Goal: Task Accomplishment & Management: Manage account settings

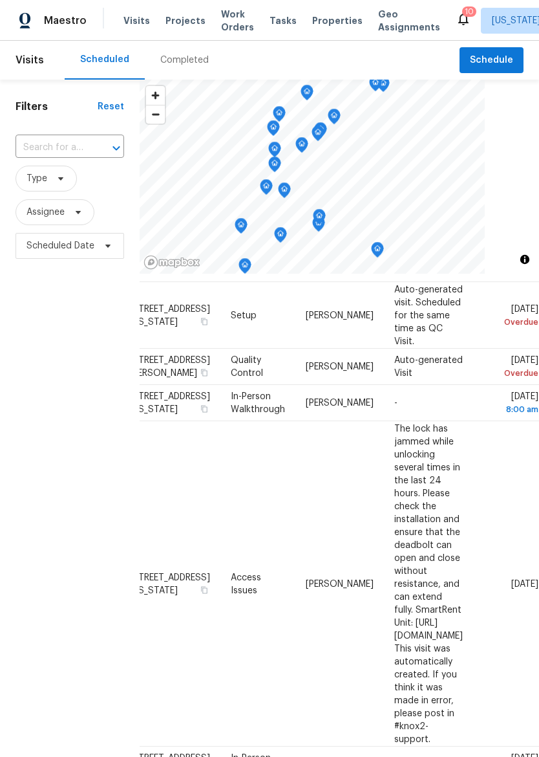
scroll to position [39, 106]
click at [0, 0] on icon at bounding box center [0, 0] width 0 height 0
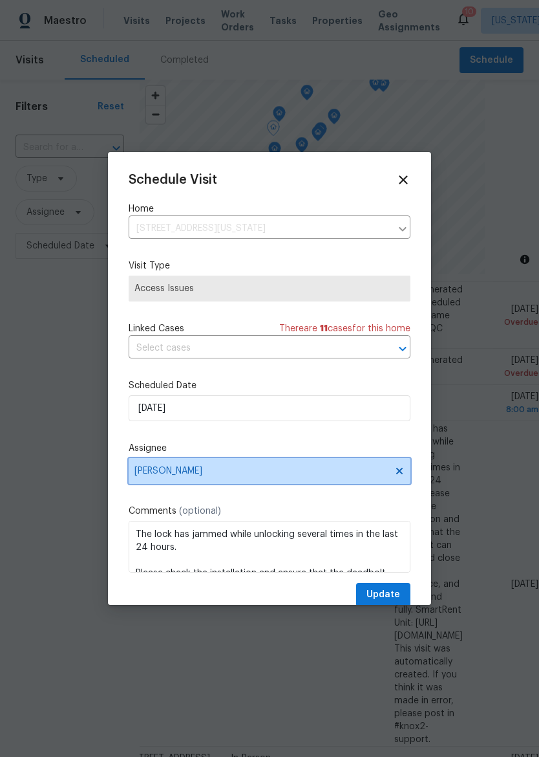
click at [342, 472] on span "[PERSON_NAME]" at bounding box center [262, 471] width 254 height 10
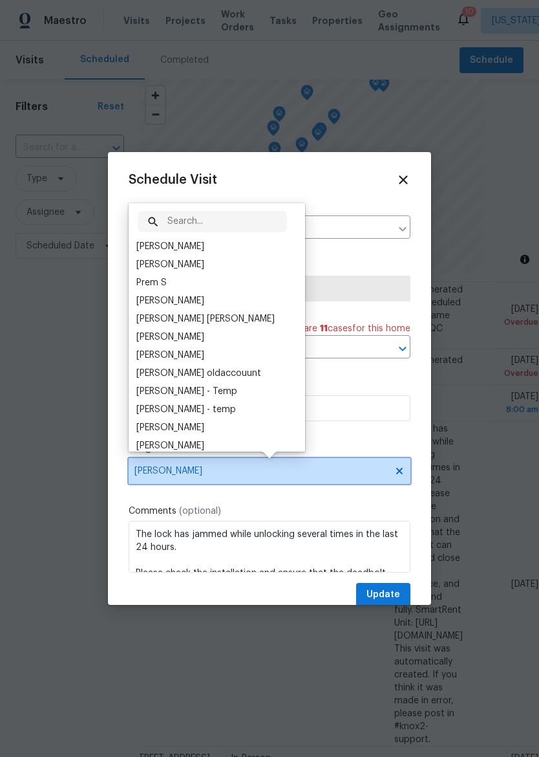
click at [344, 474] on span "[PERSON_NAME]" at bounding box center [262, 471] width 254 height 10
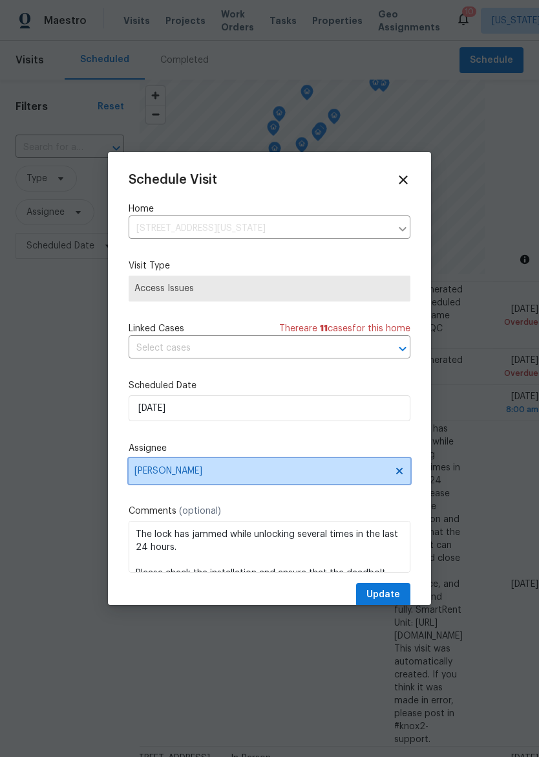
click at [367, 468] on span "[PERSON_NAME]" at bounding box center [270, 471] width 282 height 26
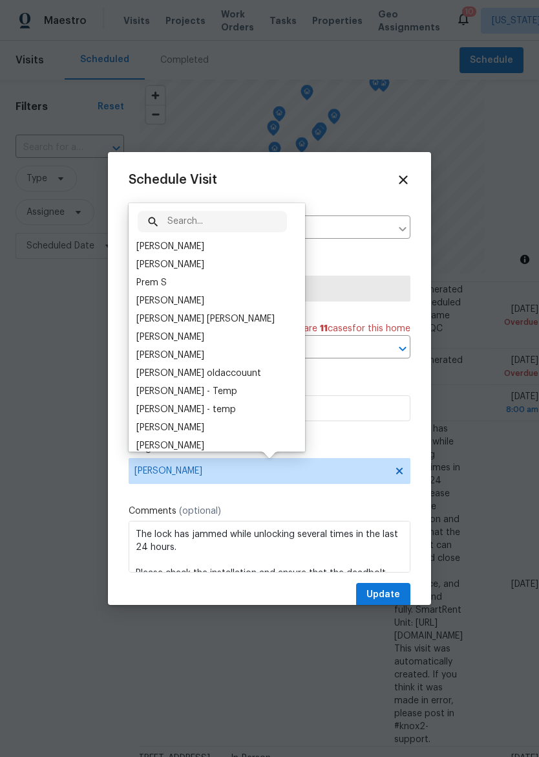
click at [230, 228] on input "text" at bounding box center [228, 221] width 120 height 21
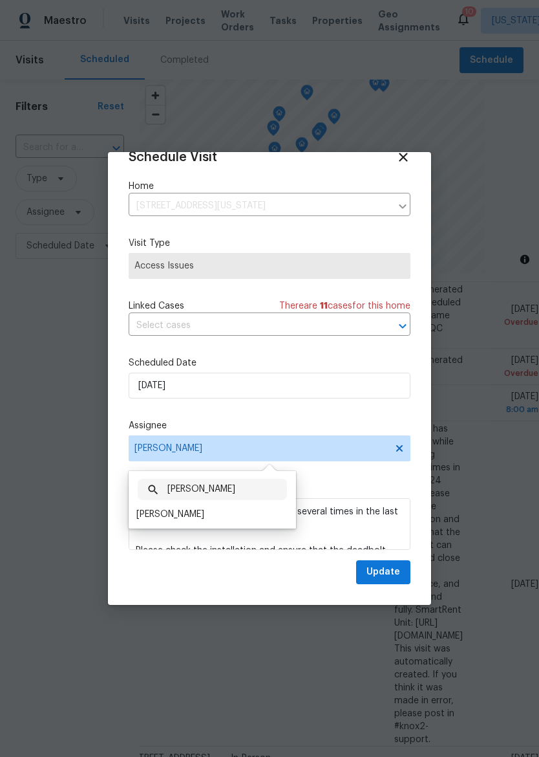
scroll to position [25, 0]
type input "[PERSON_NAME]"
click at [186, 509] on div "[PERSON_NAME]" at bounding box center [170, 514] width 68 height 13
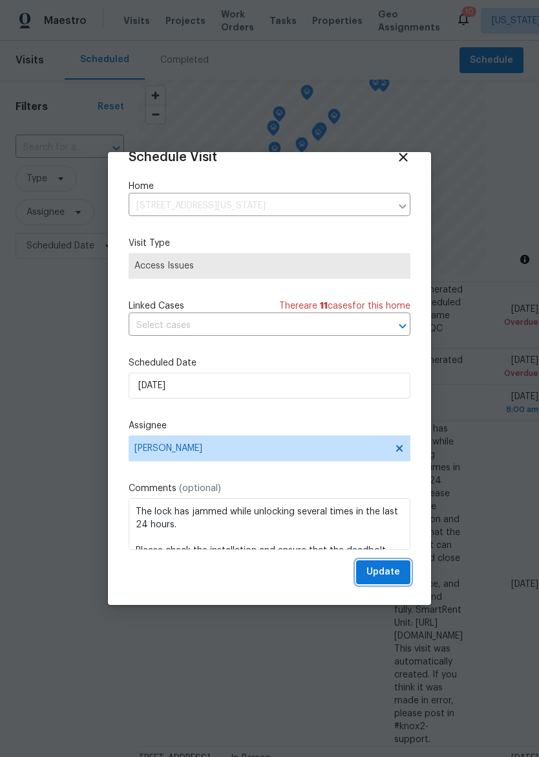
click at [393, 565] on span "Update" at bounding box center [384, 572] width 34 height 16
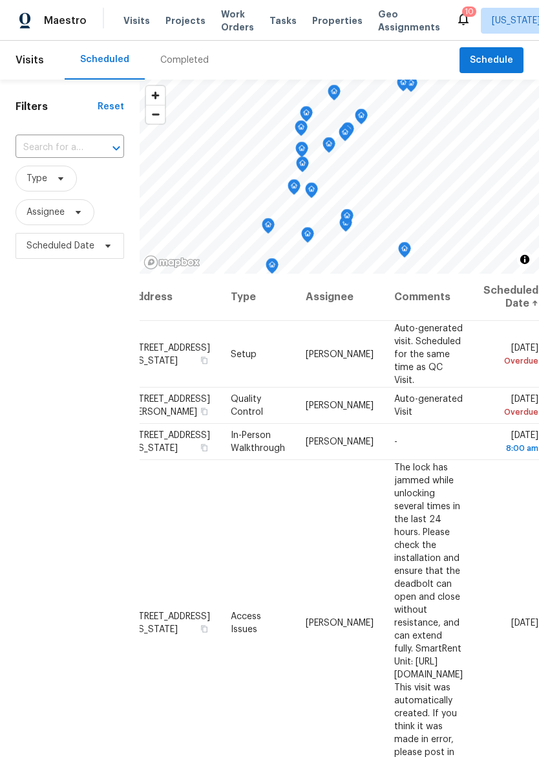
scroll to position [0, 106]
click at [0, 0] on span at bounding box center [0, 0] width 0 height 0
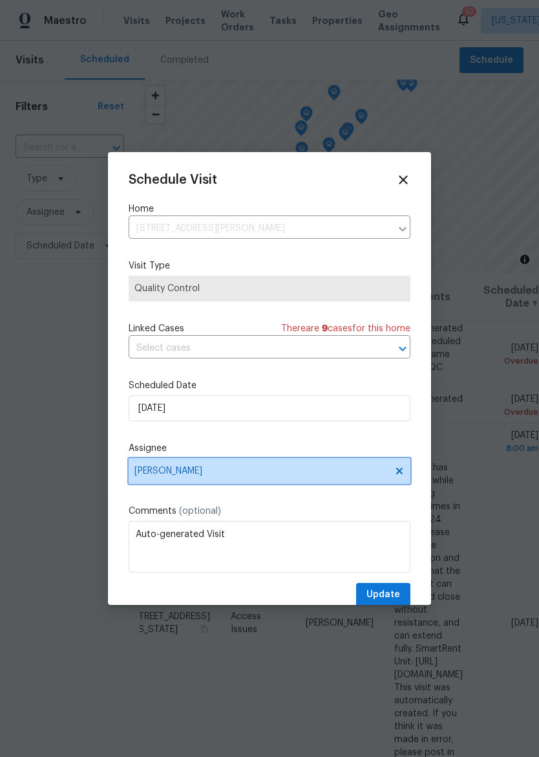
click at [321, 474] on span "[PERSON_NAME]" at bounding box center [262, 471] width 254 height 10
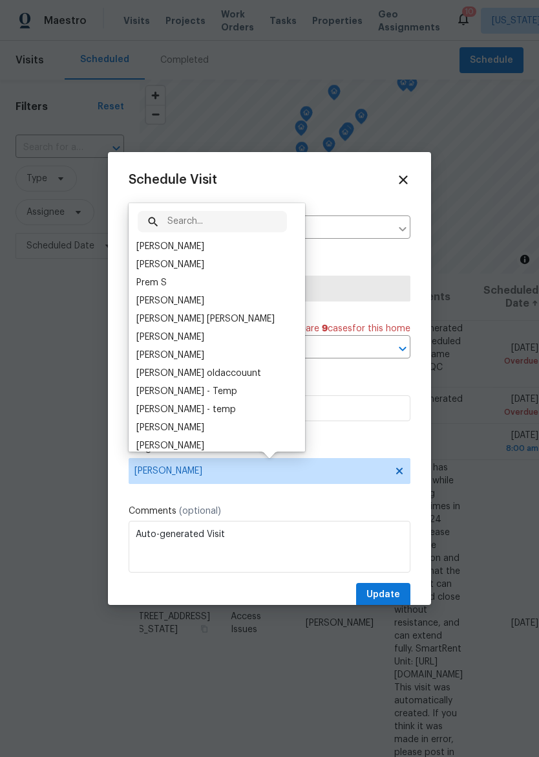
click at [383, 358] on div at bounding box center [394, 349] width 34 height 18
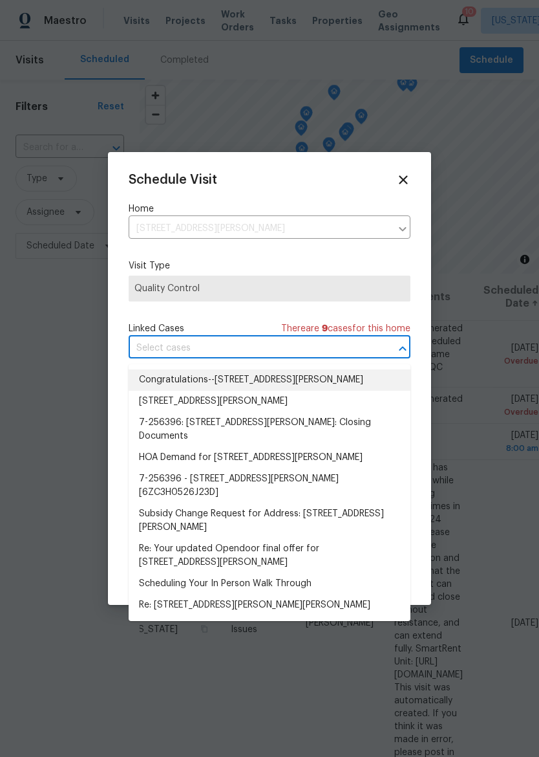
click at [383, 388] on li "Congratulations--[STREET_ADDRESS][PERSON_NAME]" at bounding box center [270, 379] width 282 height 21
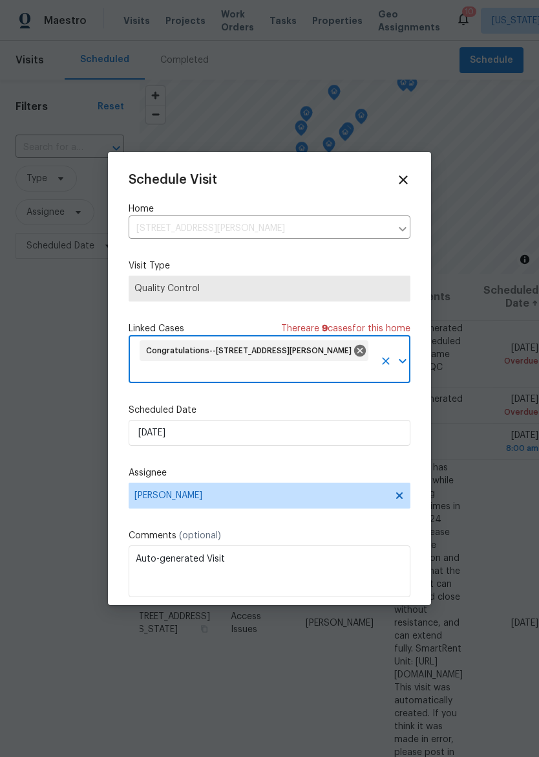
click at [297, 363] on input "text" at bounding box center [256, 373] width 237 height 20
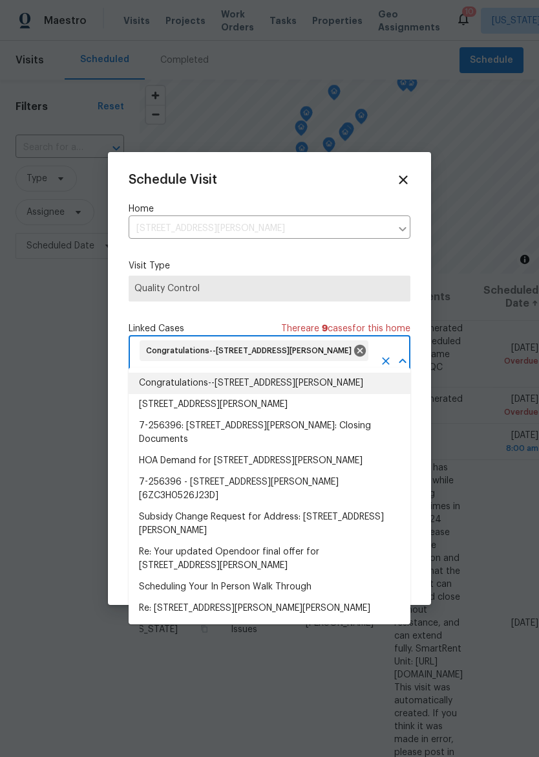
click at [409, 184] on icon at bounding box center [403, 180] width 14 height 14
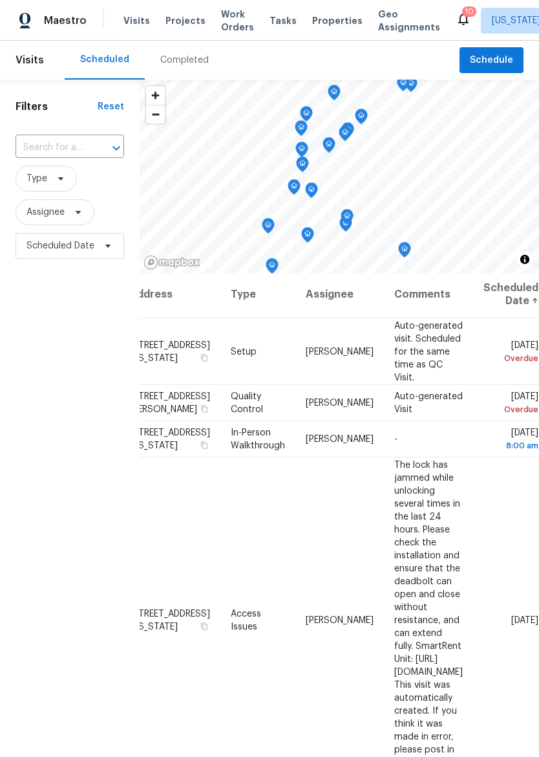
scroll to position [0, 86]
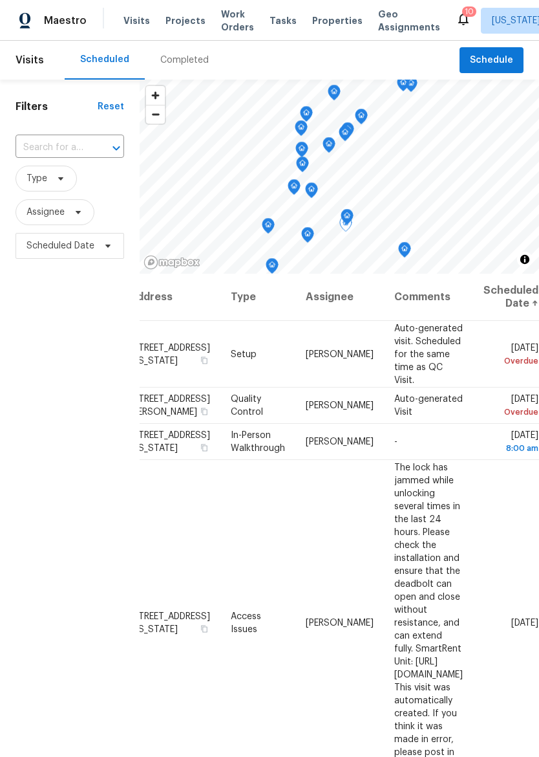
click at [0, 0] on icon at bounding box center [0, 0] width 0 height 0
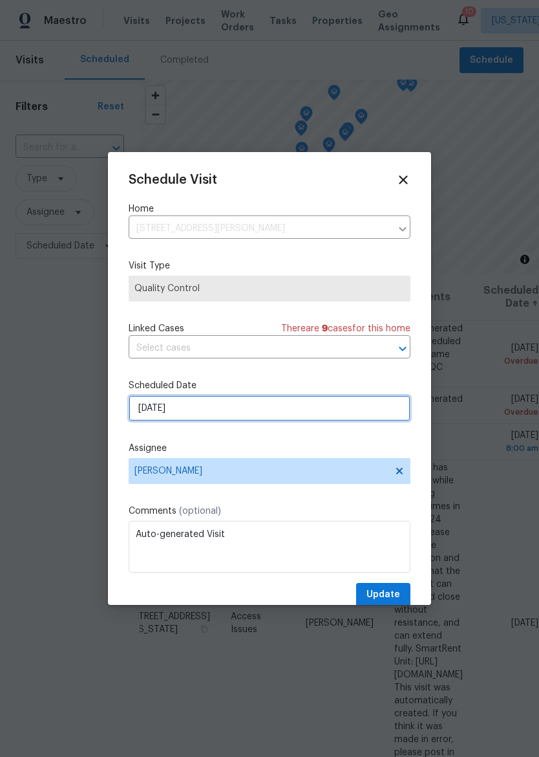
click at [309, 414] on input "[DATE]" at bounding box center [270, 408] width 282 height 26
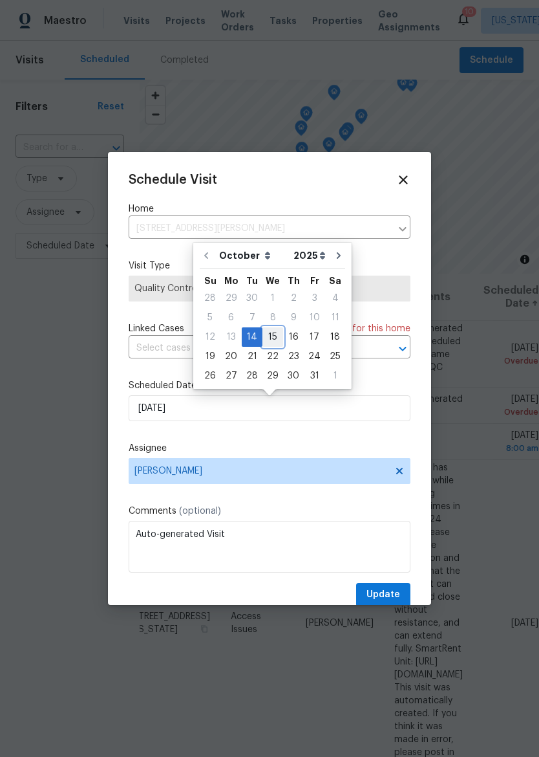
click at [276, 333] on div "15" at bounding box center [273, 337] width 21 height 18
type input "[DATE]"
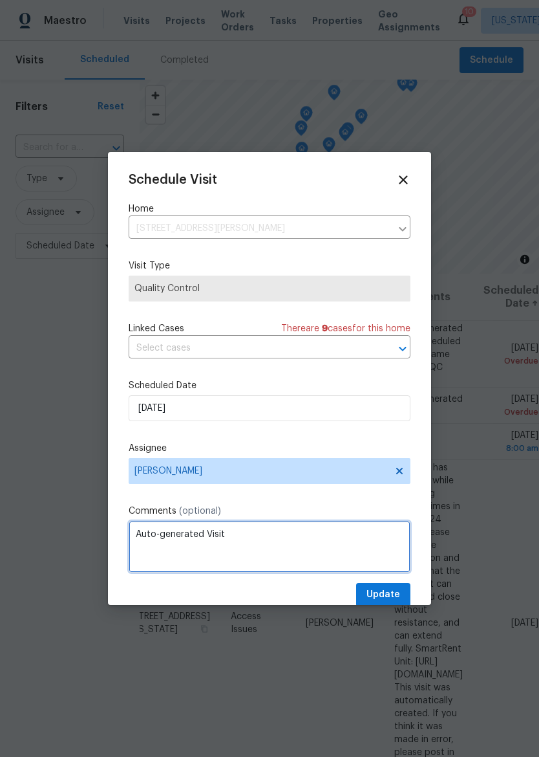
click at [401, 572] on textarea "Auto-generated Visit" at bounding box center [270, 547] width 282 height 52
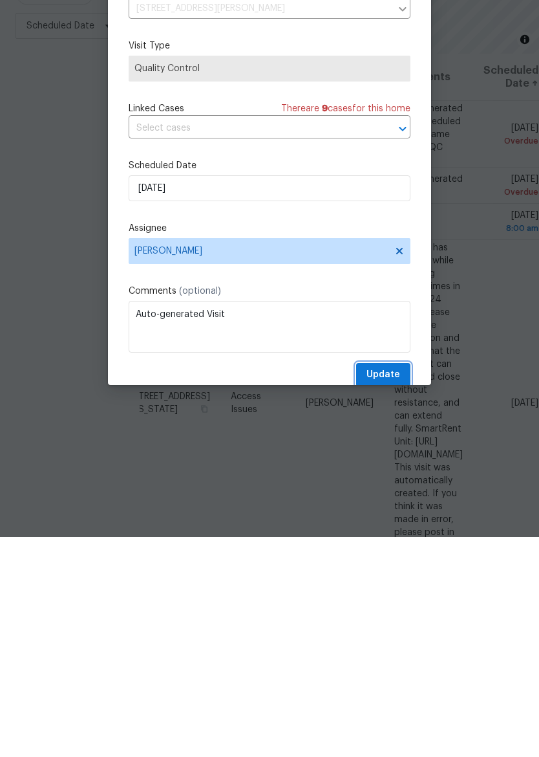
click at [390, 587] on span "Update" at bounding box center [384, 595] width 34 height 16
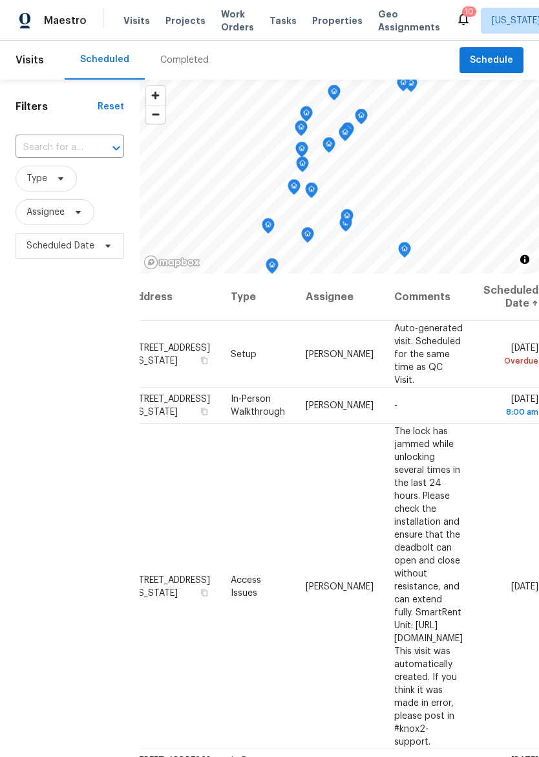
scroll to position [0, 0]
